Goal: Information Seeking & Learning: Check status

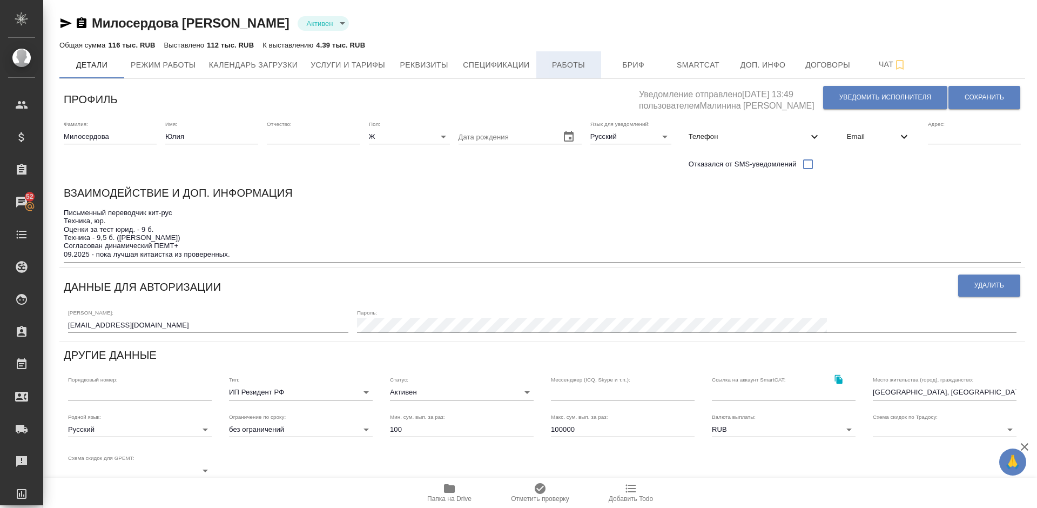
click at [579, 58] on span "Работы" at bounding box center [569, 65] width 52 height 14
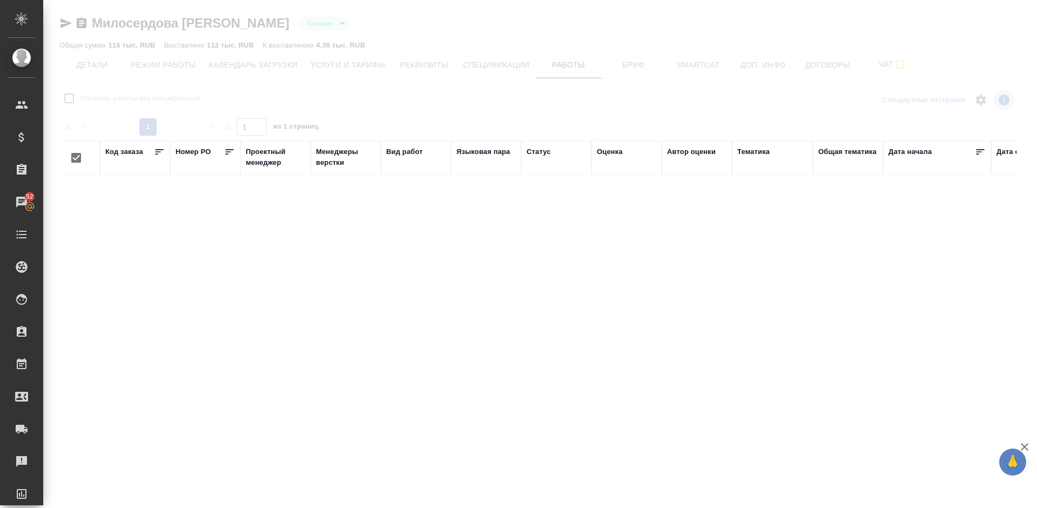
checkbox input "false"
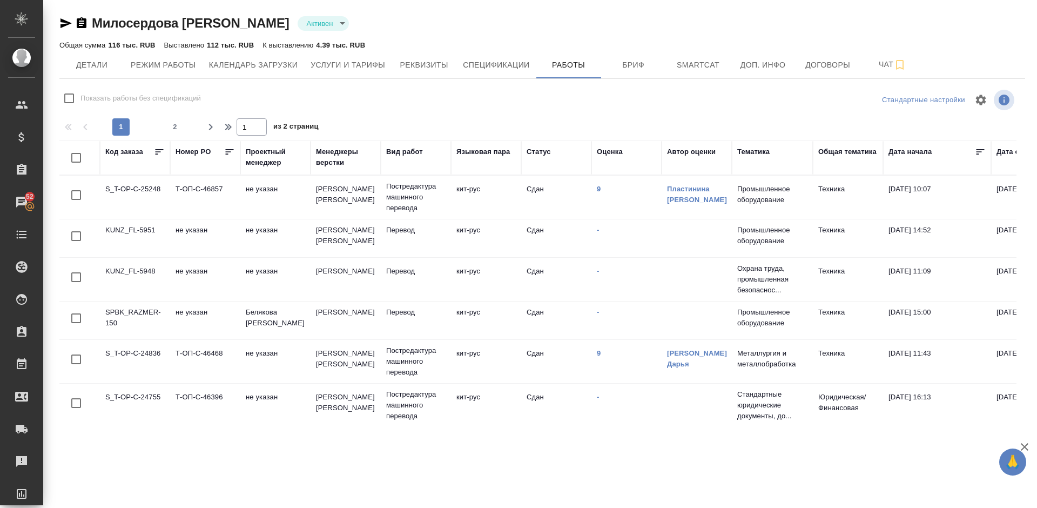
click at [596, 189] on td "9" at bounding box center [627, 197] width 70 height 38
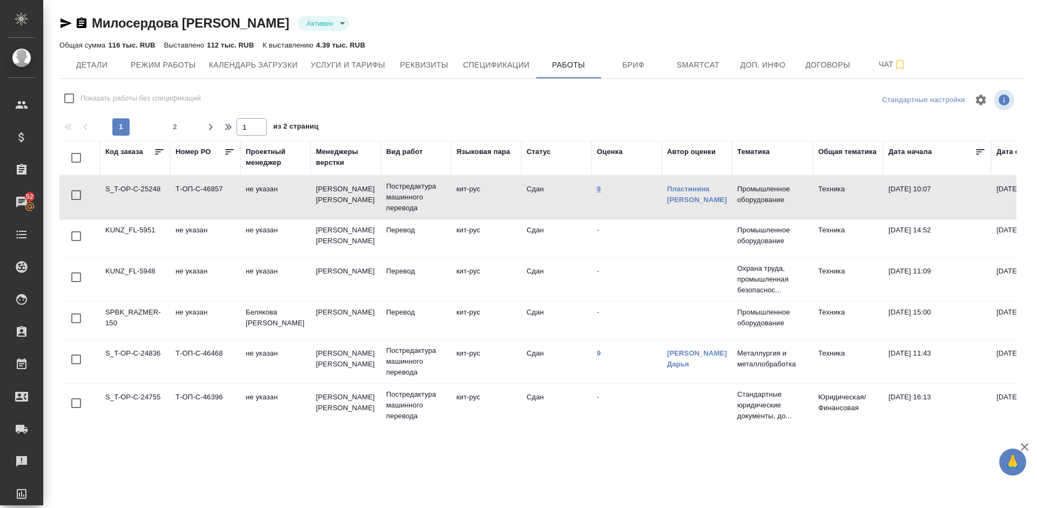
click at [600, 190] on link "9" at bounding box center [599, 189] width 4 height 8
click at [91, 68] on span "Детали" at bounding box center [92, 65] width 52 height 14
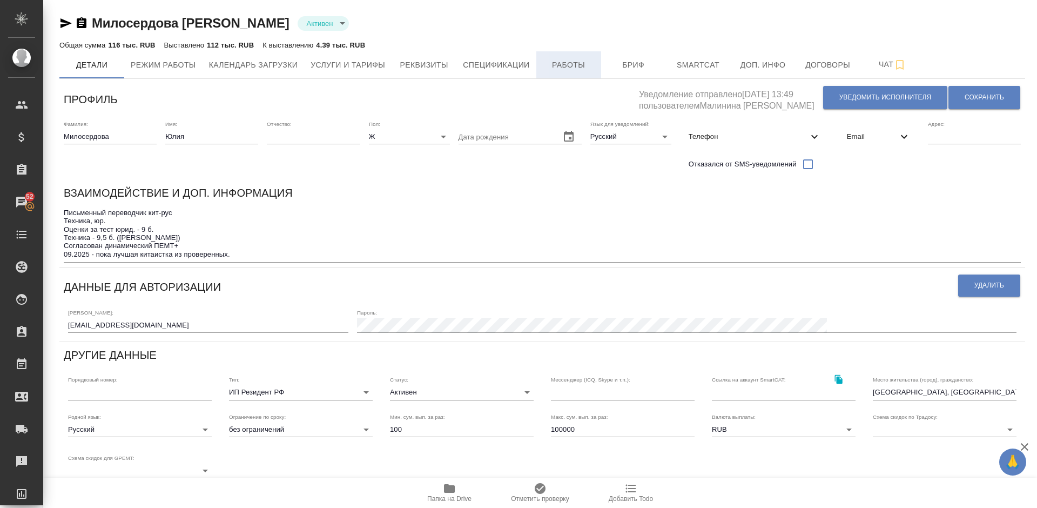
click at [573, 61] on span "Работы" at bounding box center [569, 65] width 52 height 14
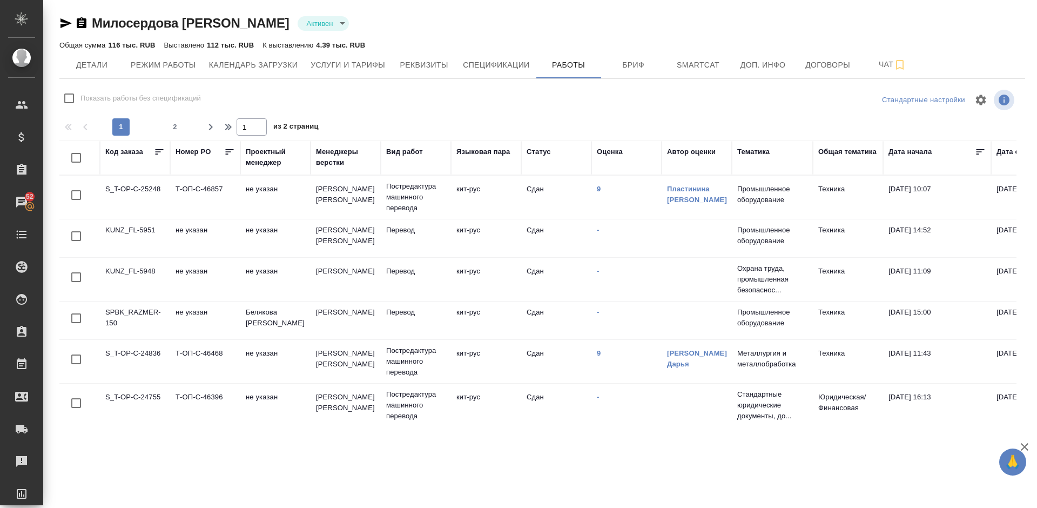
checkbox input "false"
click at [600, 353] on link "9" at bounding box center [599, 353] width 4 height 8
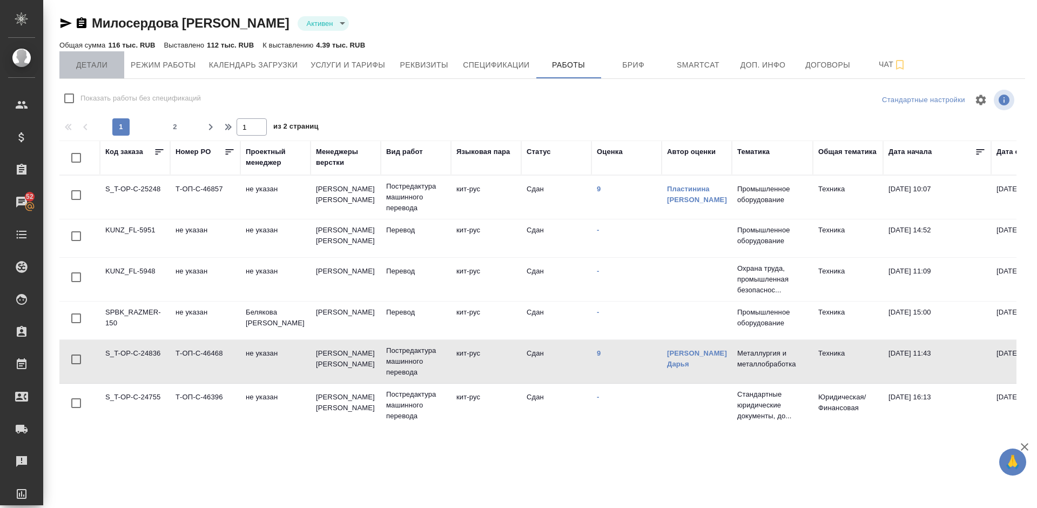
click at [92, 59] on span "Детали" at bounding box center [92, 65] width 52 height 14
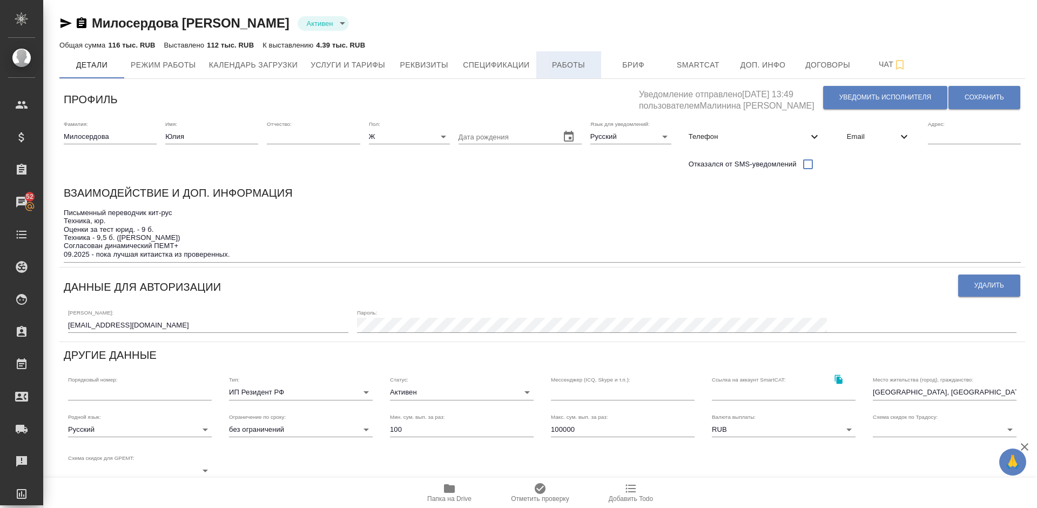
click at [577, 65] on span "Работы" at bounding box center [569, 65] width 52 height 14
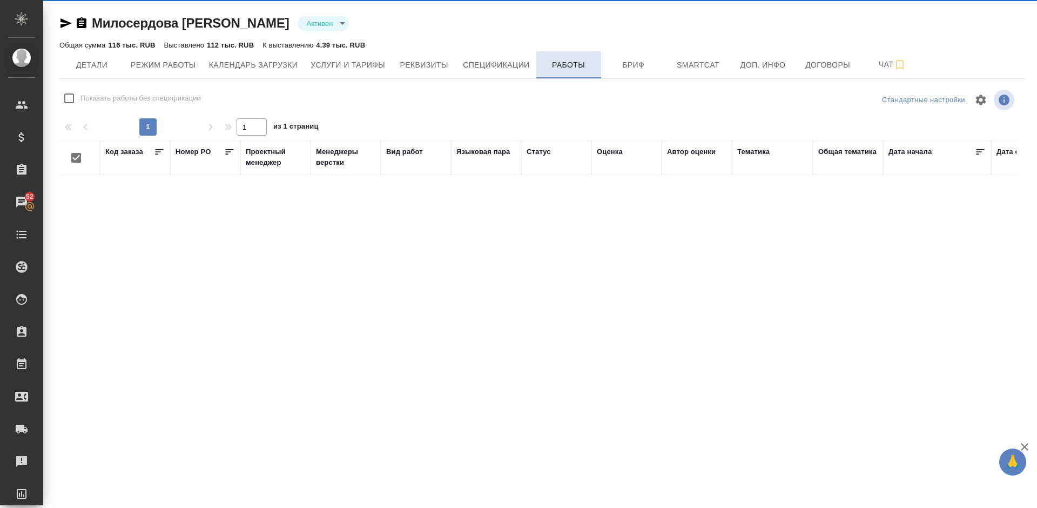
checkbox input "false"
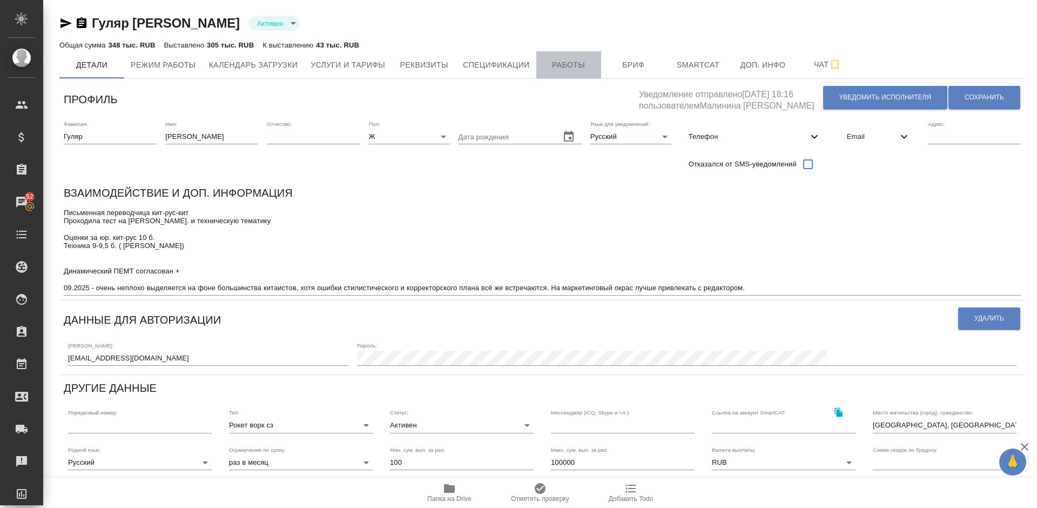
click at [569, 62] on span "Работы" at bounding box center [569, 65] width 52 height 14
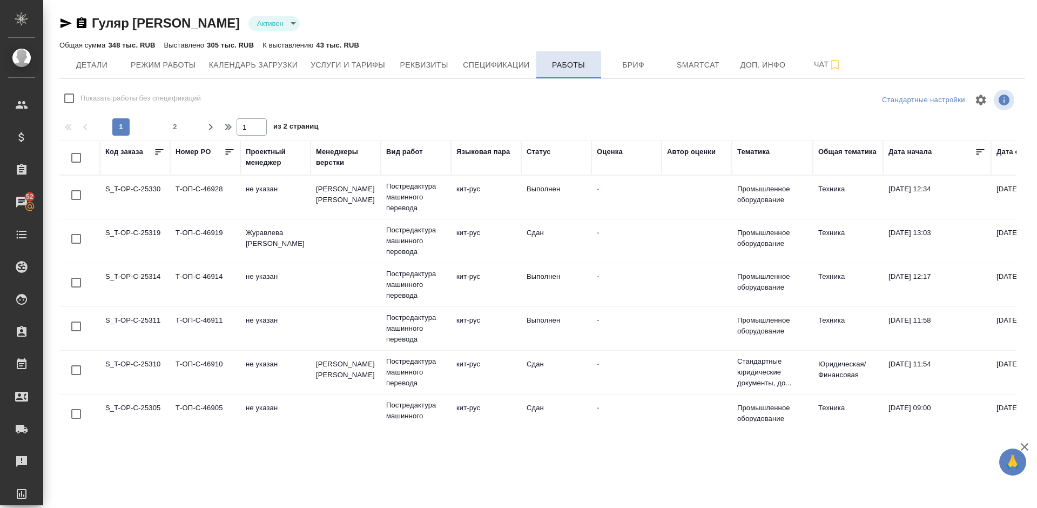
checkbox input "false"
click at [177, 126] on span "2" at bounding box center [174, 127] width 17 height 11
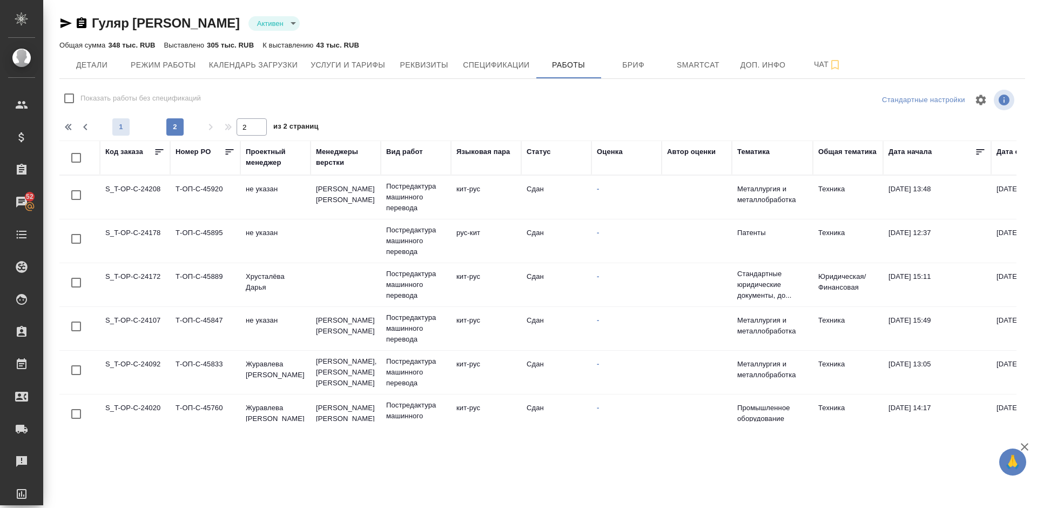
click at [124, 126] on span "1" at bounding box center [120, 127] width 17 height 11
type input "1"
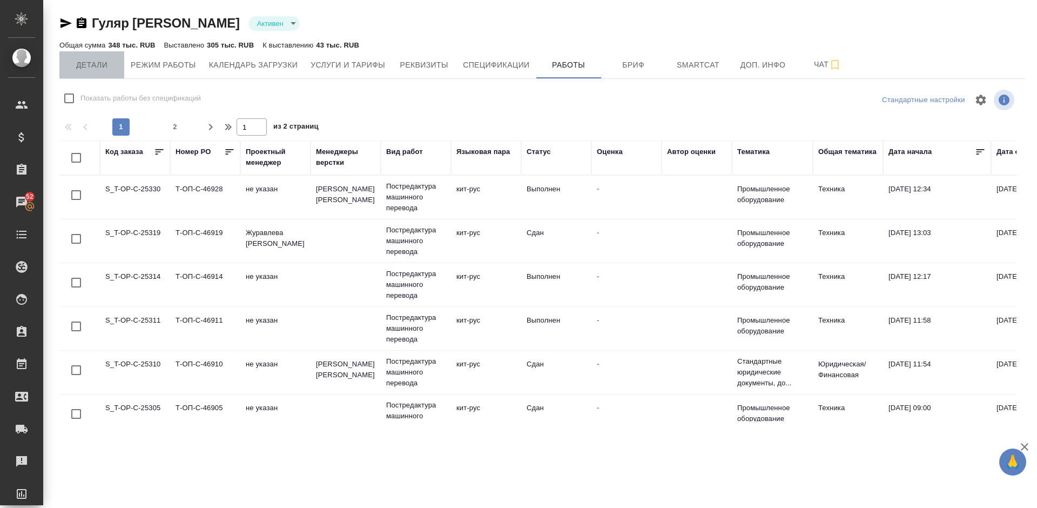
click at [96, 55] on button "Детали" at bounding box center [91, 64] width 65 height 27
